Goal: Task Accomplishment & Management: Complete application form

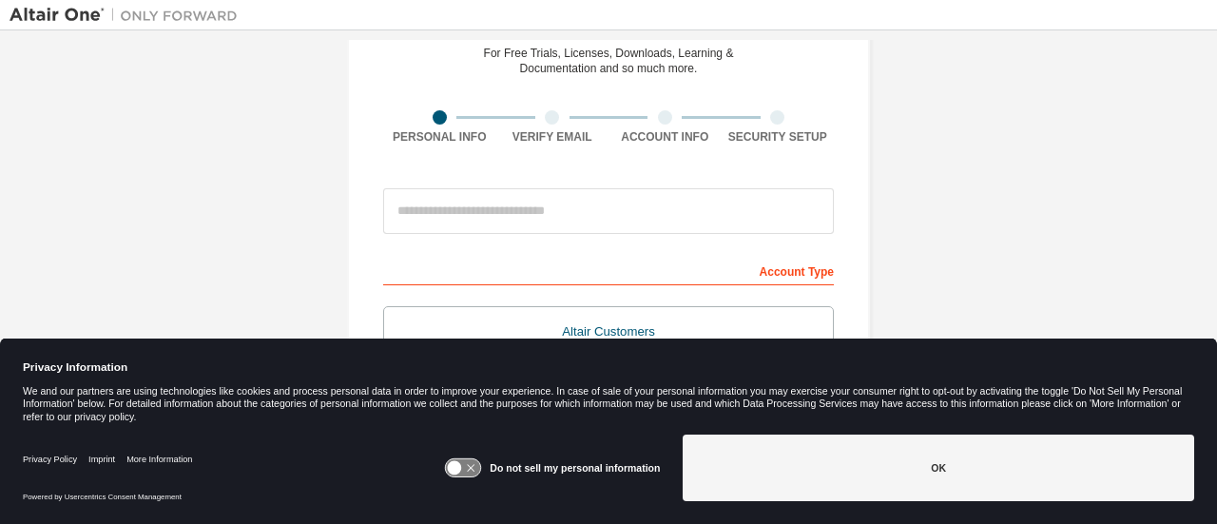
scroll to position [119, 0]
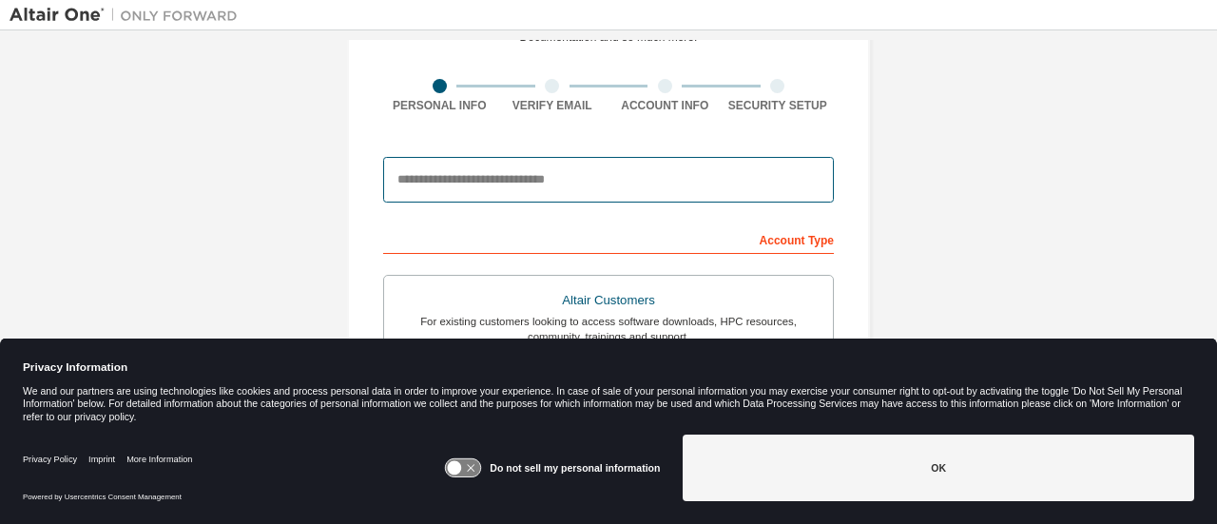
click at [588, 180] on input "email" at bounding box center [608, 180] width 451 height 46
type input "**********"
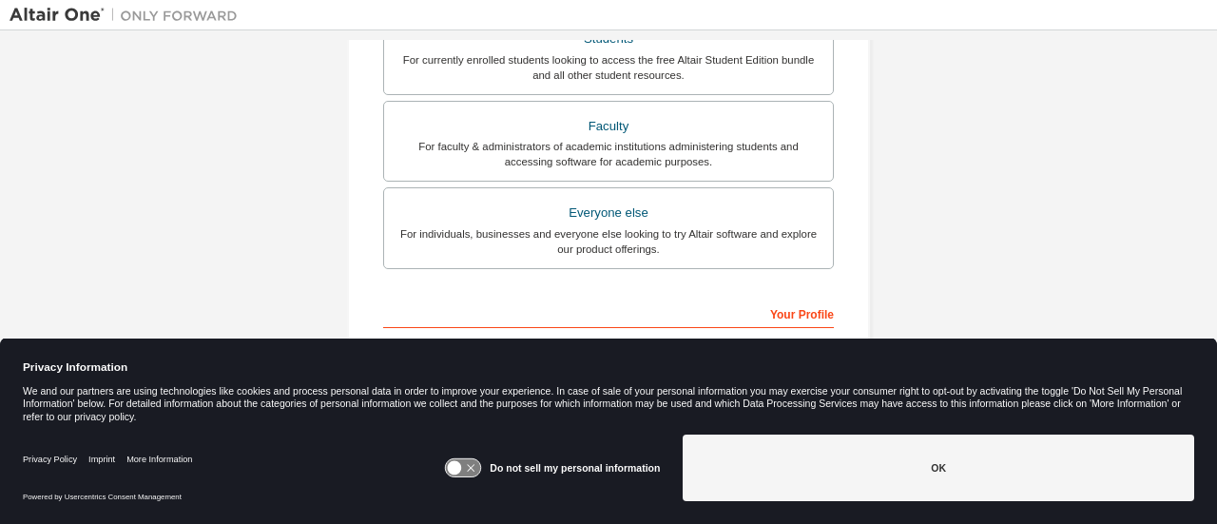
scroll to position [582, 0]
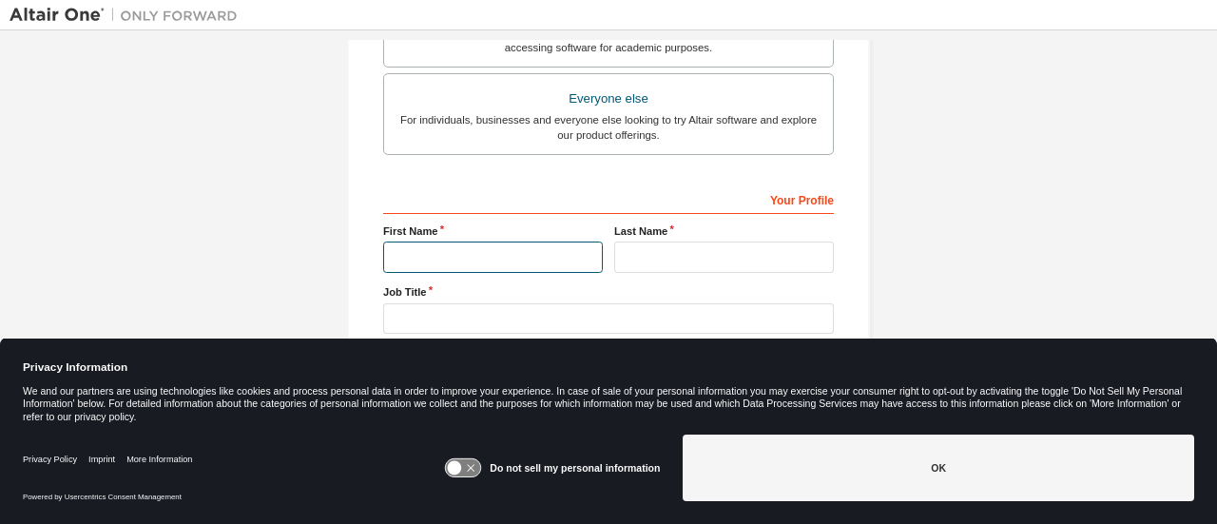
click at [506, 248] on input "text" at bounding box center [493, 256] width 220 height 31
type input "******"
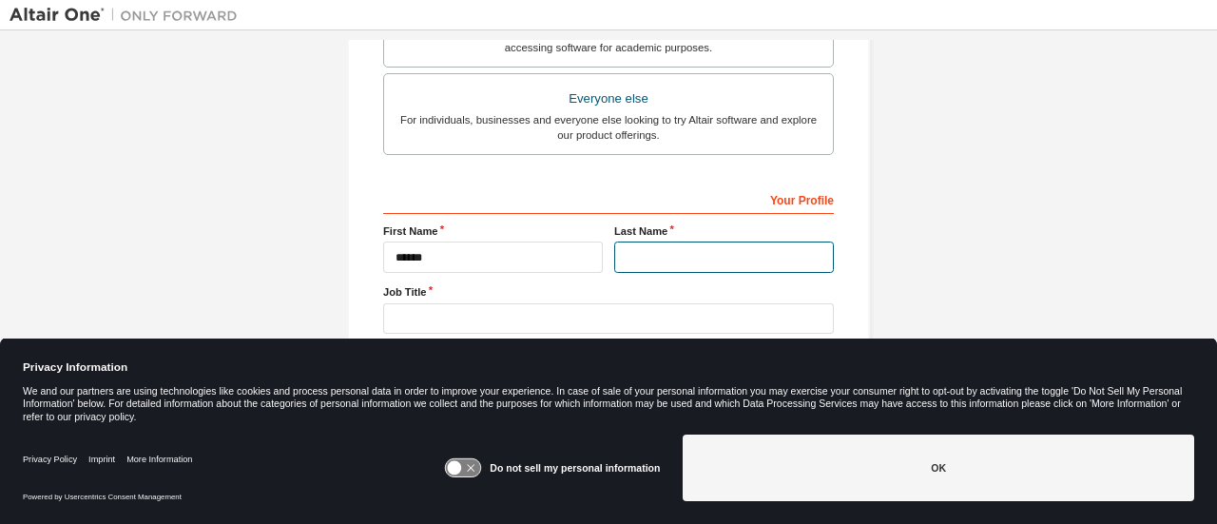
type input "*****"
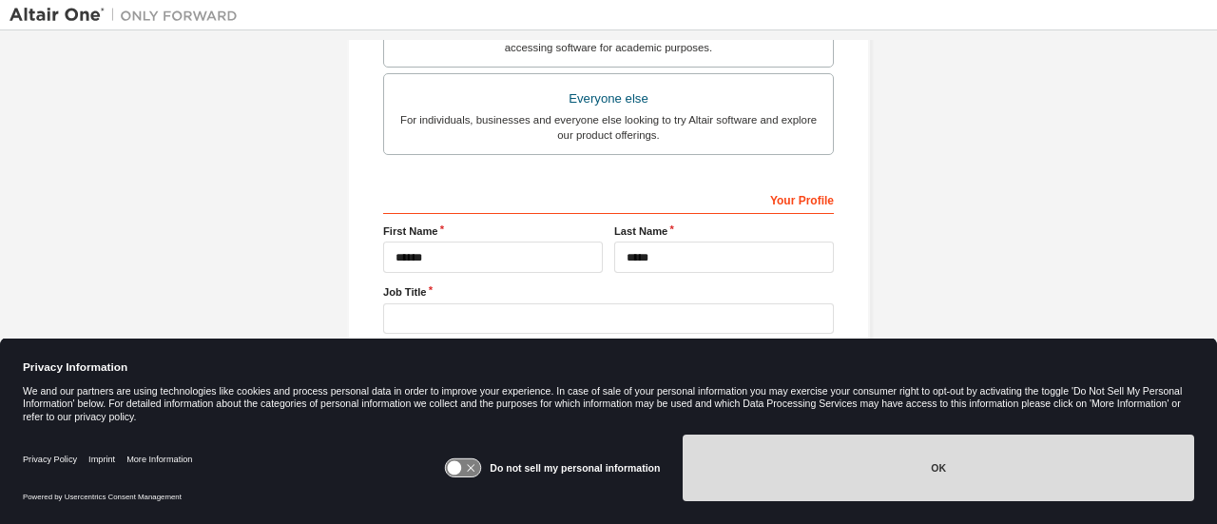
click at [764, 488] on button "OK" at bounding box center [937, 467] width 511 height 67
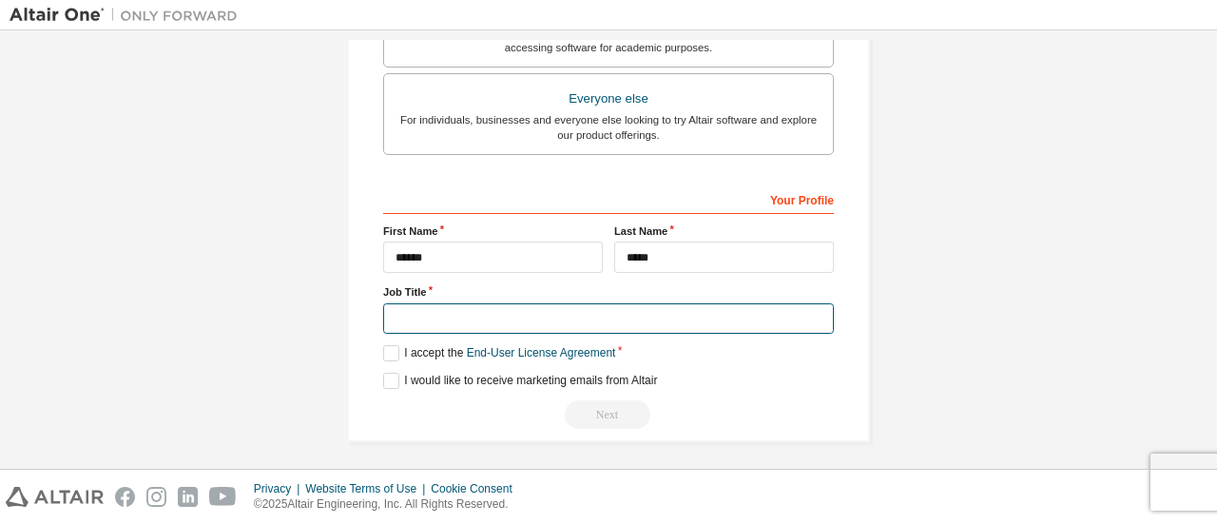
click at [530, 318] on input "text" at bounding box center [608, 318] width 451 height 31
type input "*******"
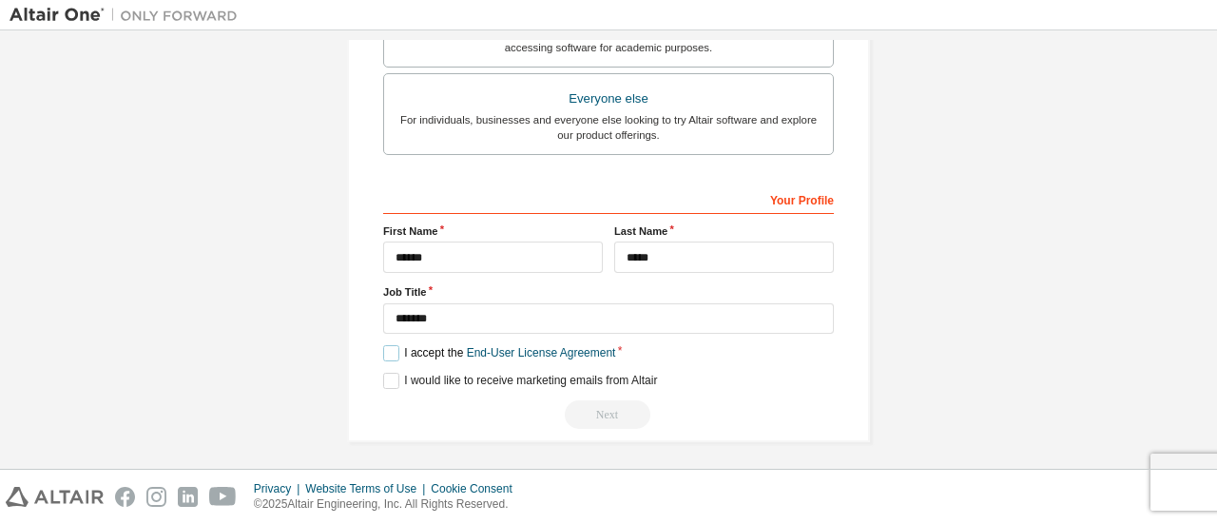
click at [391, 352] on label "I accept the End-User License Agreement" at bounding box center [499, 353] width 232 height 16
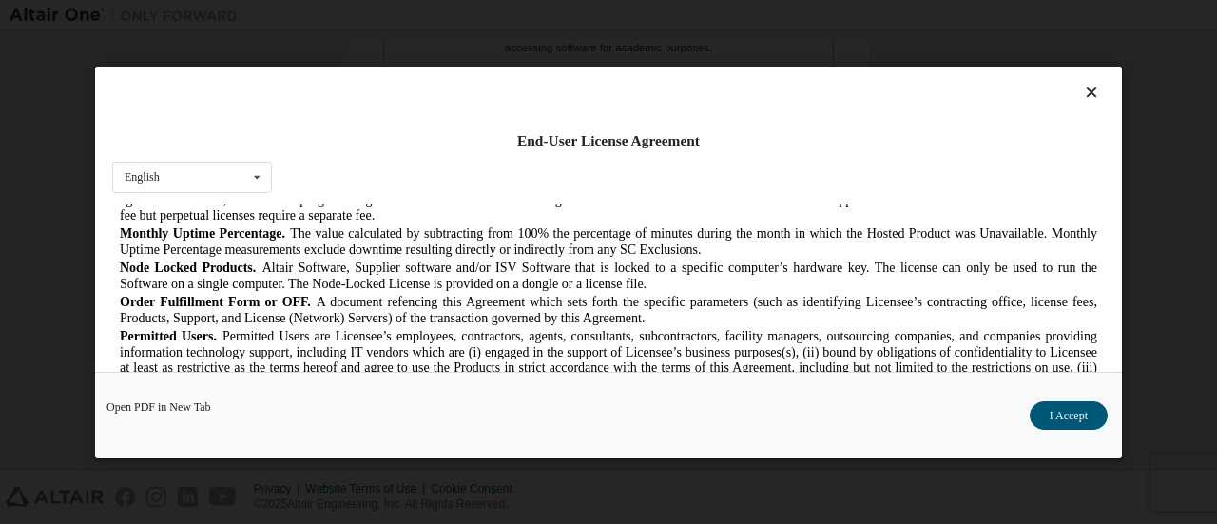
scroll to position [892, 0]
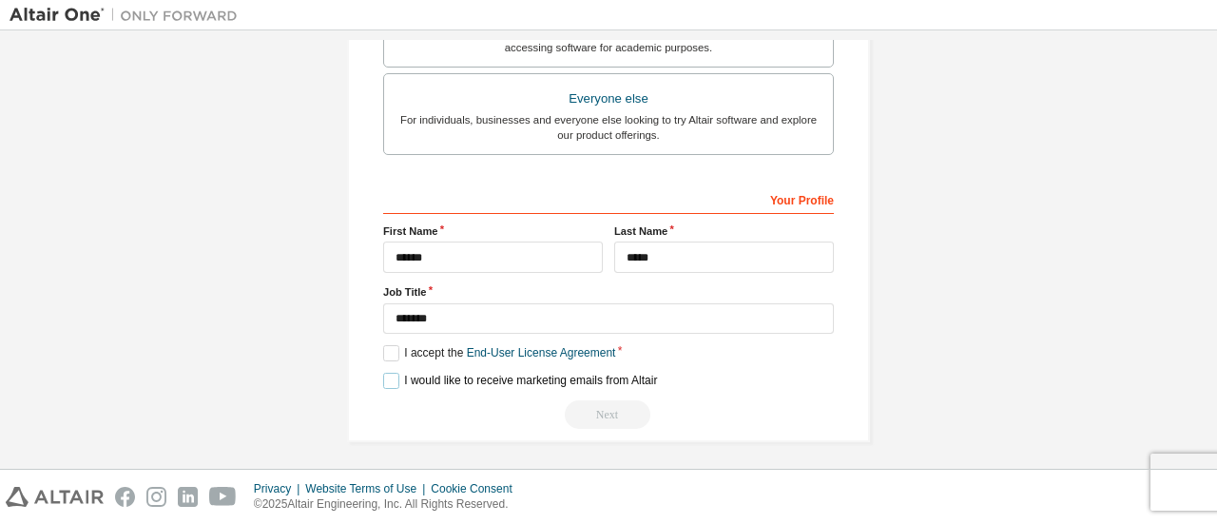
click at [383, 381] on label "I would like to receive marketing emails from Altair" at bounding box center [520, 381] width 274 height 16
click at [611, 408] on div "Next" at bounding box center [608, 414] width 451 height 29
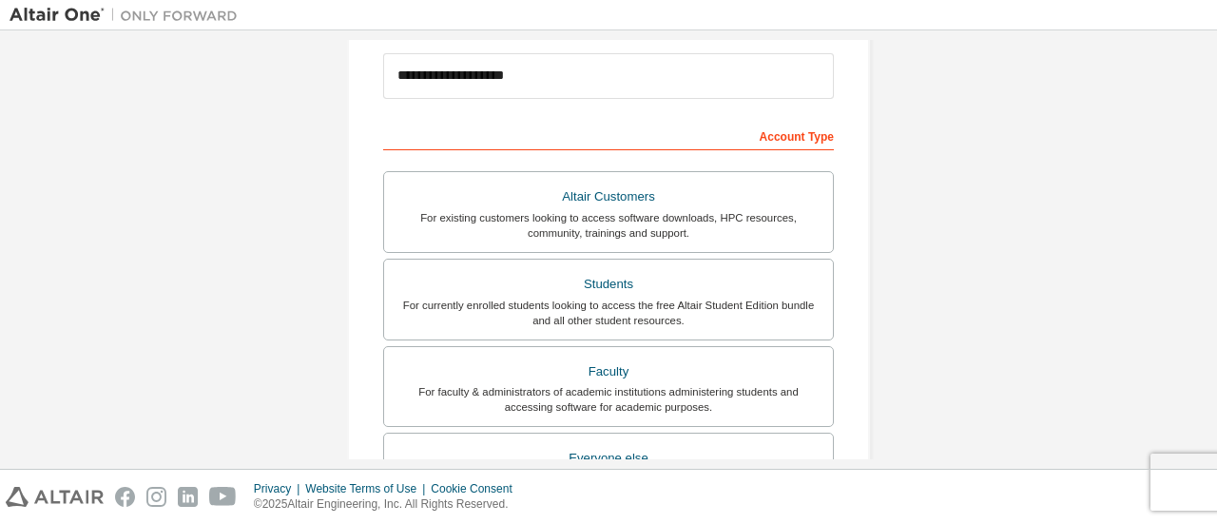
scroll to position [232, 0]
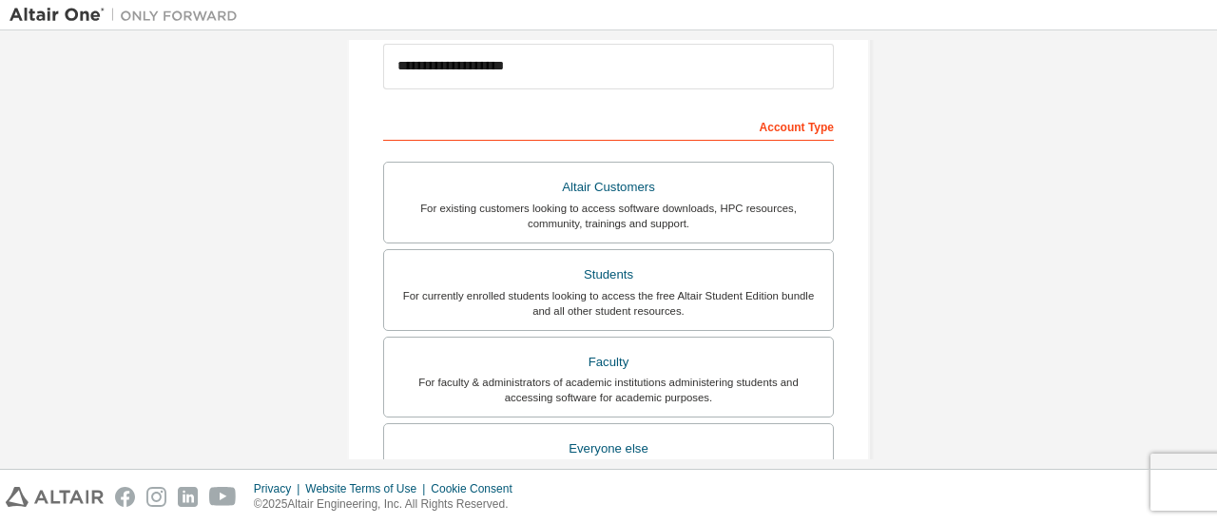
click at [648, 299] on div "For currently enrolled students looking to access the free Altair Student Editi…" at bounding box center [608, 303] width 426 height 30
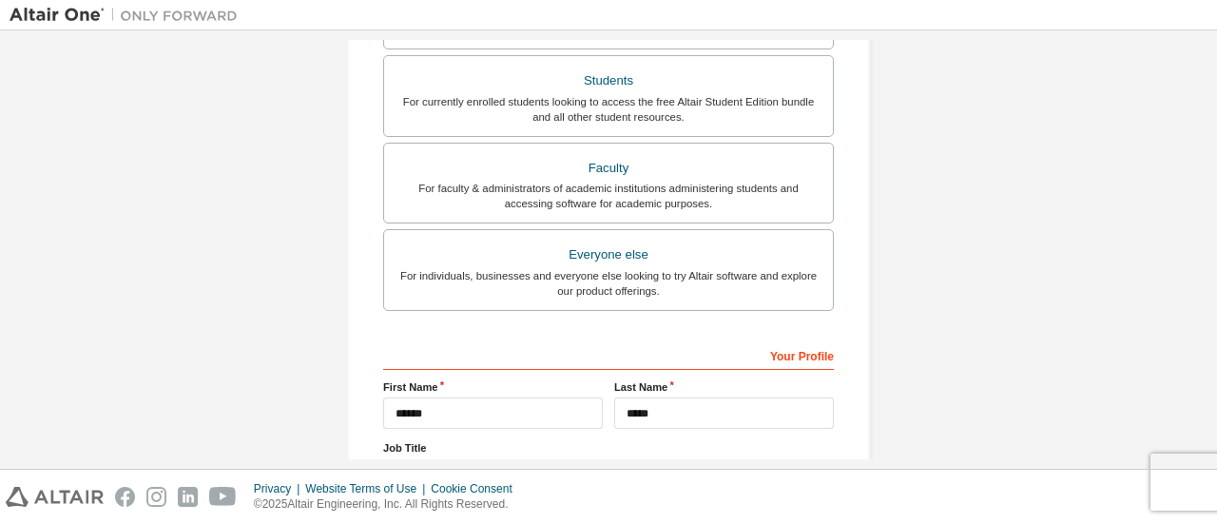
scroll to position [582, 0]
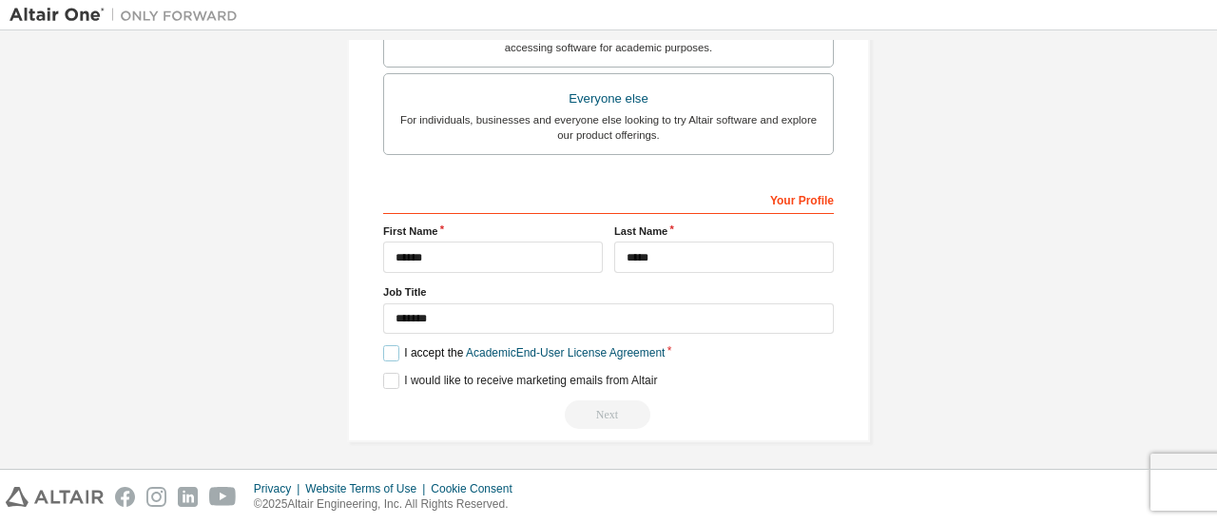
click at [394, 349] on label "I accept the Academic End-User License Agreement" at bounding box center [523, 353] width 281 height 16
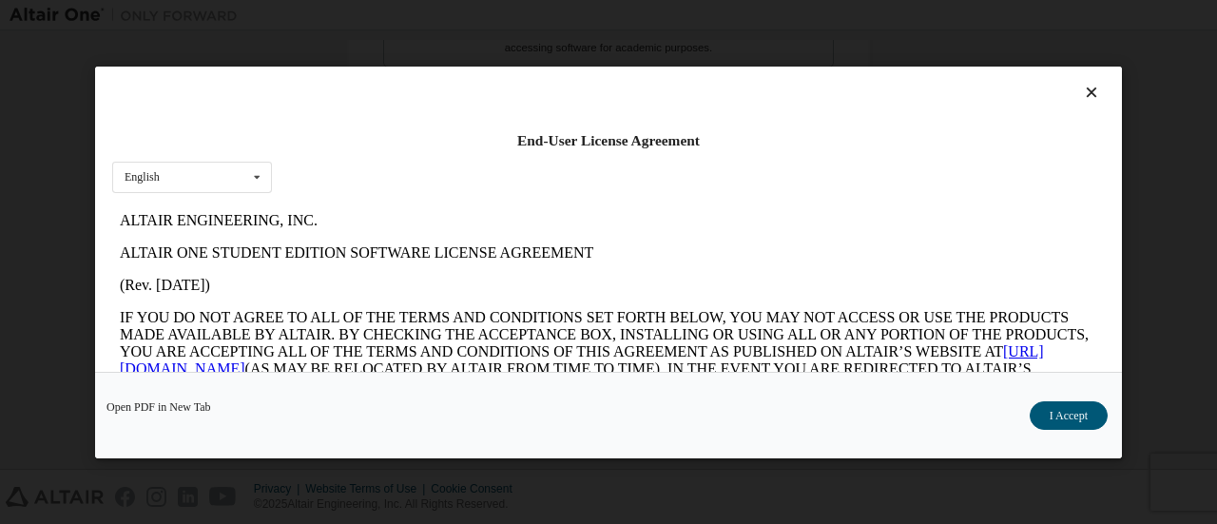
scroll to position [0, 0]
click at [1052, 412] on button "I Accept" at bounding box center [1068, 414] width 78 height 29
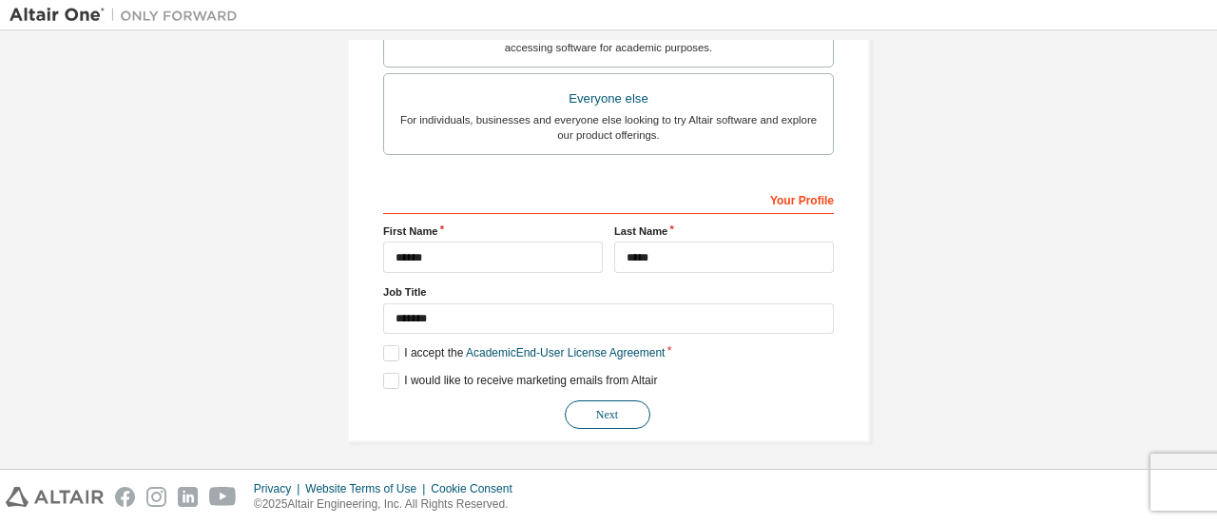
click at [617, 400] on button "Next" at bounding box center [608, 414] width 86 height 29
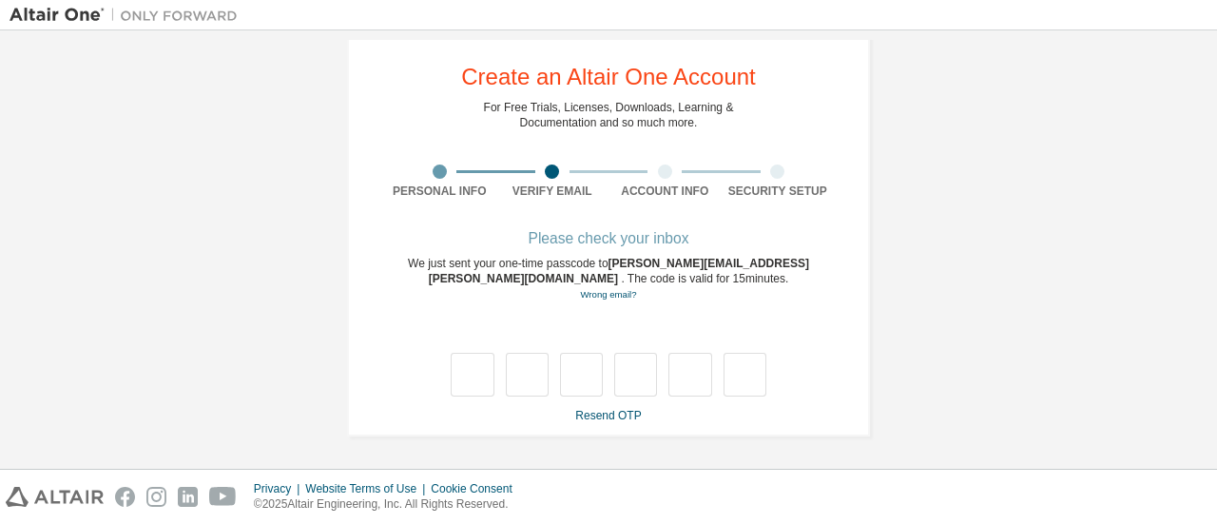
scroll to position [32, 0]
type input "*"
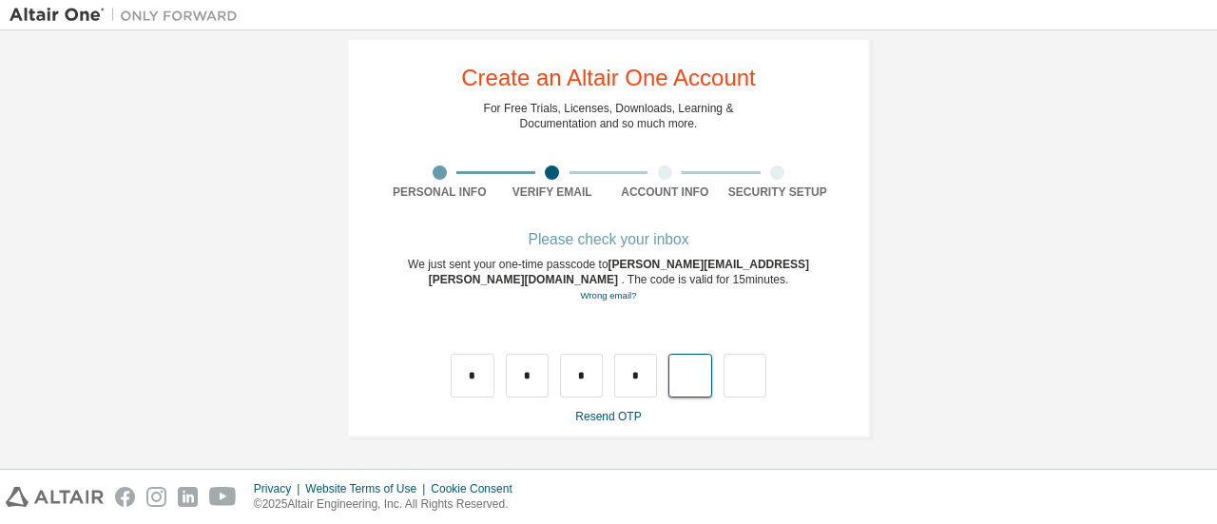
type input "*"
